Goal: Check status: Check status

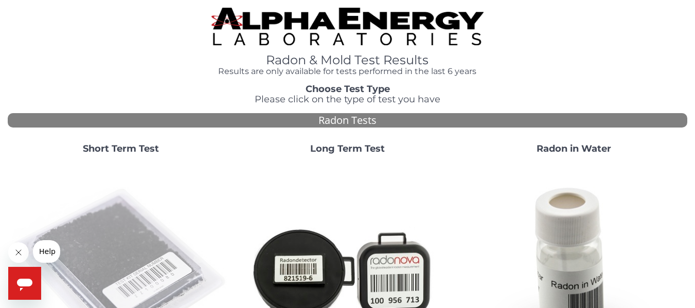
click at [125, 263] on img at bounding box center [121, 271] width 218 height 218
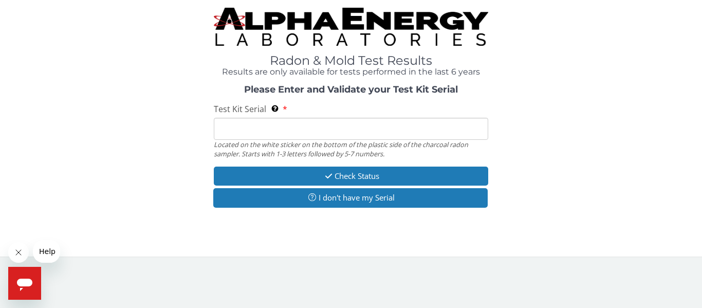
click at [287, 128] on input "Test Kit Serial Located on the white sticker on the bottom of the plastic side …" at bounding box center [351, 129] width 275 height 22
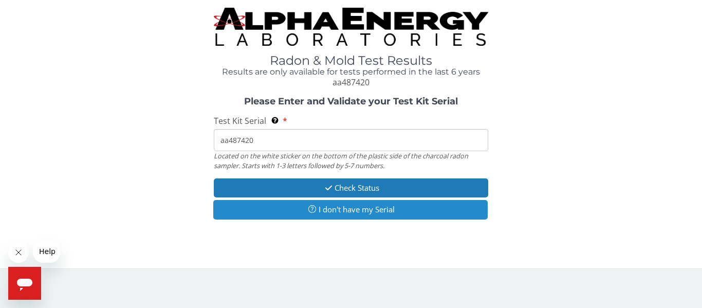
type input "aa487420"
click at [349, 204] on button "I don't have my Serial" at bounding box center [350, 209] width 275 height 19
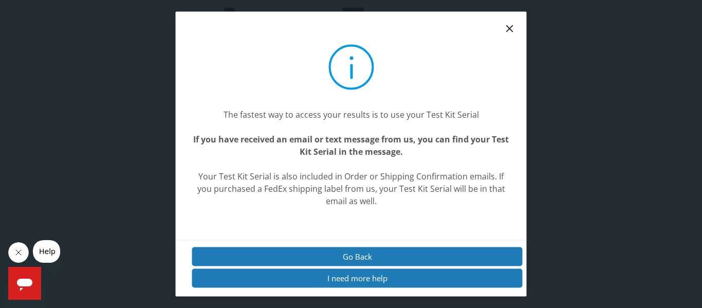
click at [348, 187] on center "Your Test Kit Serial is also included in Order or Shipping Confirmation emails.…" at bounding box center [351, 188] width 318 height 37
drag, startPoint x: 511, startPoint y: 28, endPoint x: 503, endPoint y: 30, distance: 7.9
click at [512, 29] on icon at bounding box center [510, 28] width 12 height 12
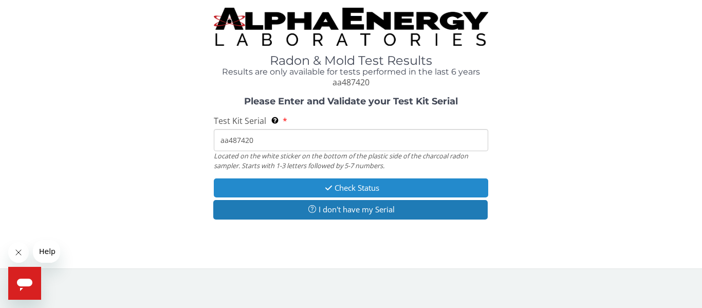
click at [356, 189] on button "Check Status" at bounding box center [351, 187] width 275 height 19
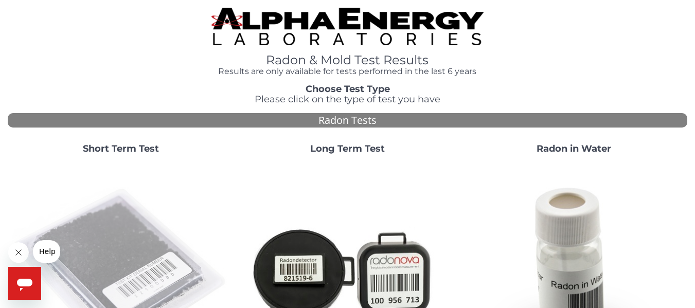
click at [133, 255] on img at bounding box center [121, 271] width 218 height 218
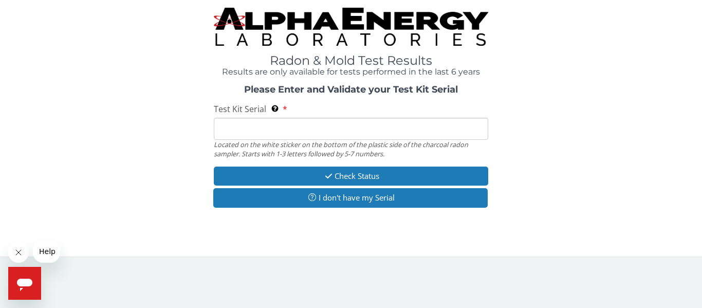
click at [296, 121] on input "Test Kit Serial Located on the white sticker on the bottom of the plastic side …" at bounding box center [351, 129] width 275 height 22
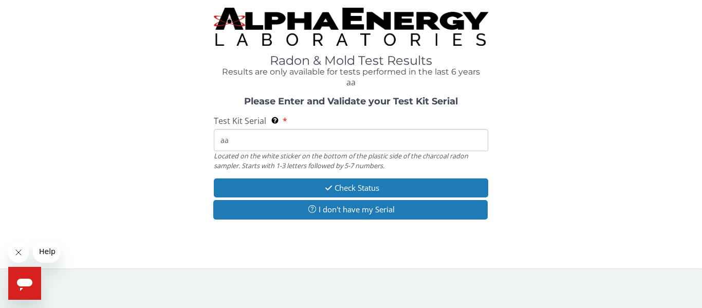
type input "aa487432"
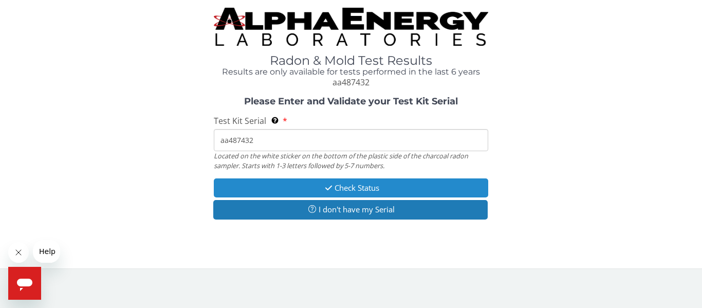
click at [328, 186] on icon "button" at bounding box center [329, 188] width 12 height 8
